Goal: Information Seeking & Learning: Learn about a topic

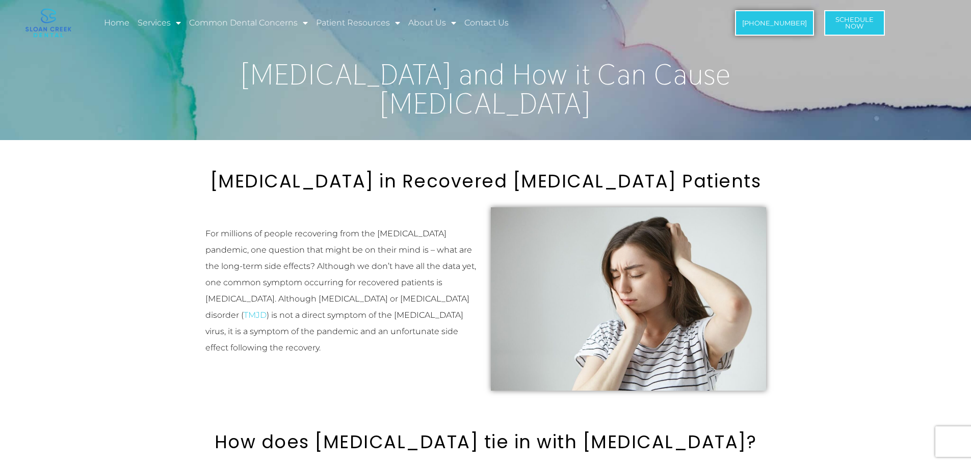
scroll to position [306, 0]
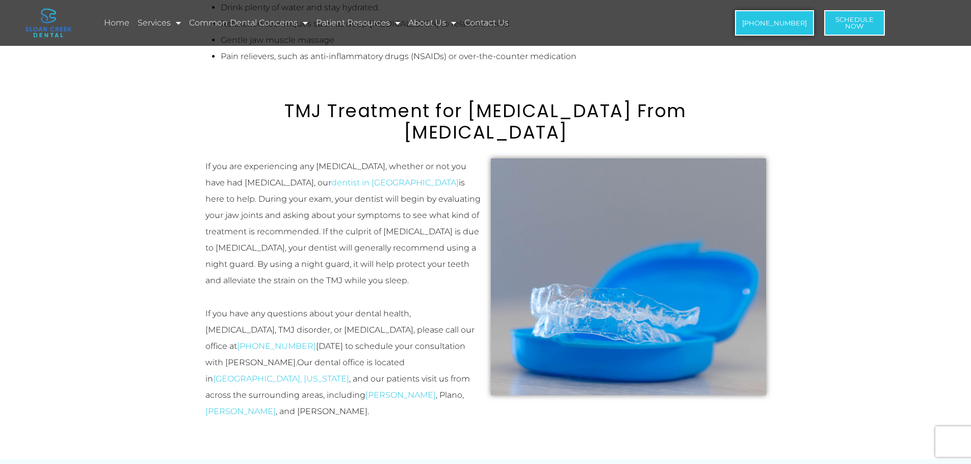
scroll to position [1274, 0]
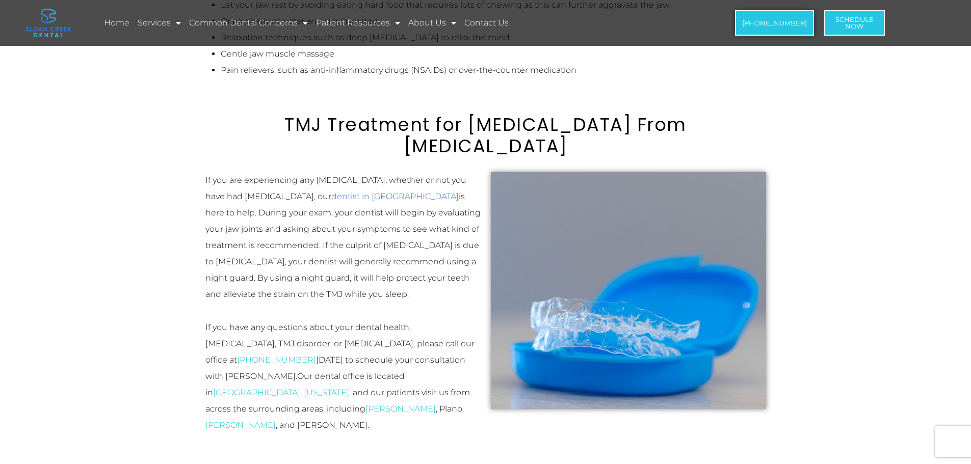
click at [331, 192] on link "dentist in [GEOGRAPHIC_DATA]" at bounding box center [394, 197] width 127 height 10
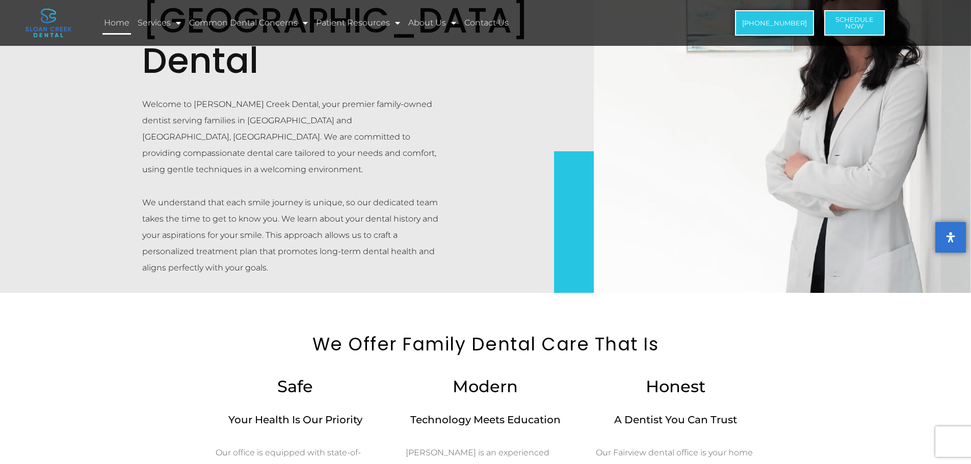
scroll to position [917, 0]
